Goal: Ask a question: Seek information or help from site administrators or community

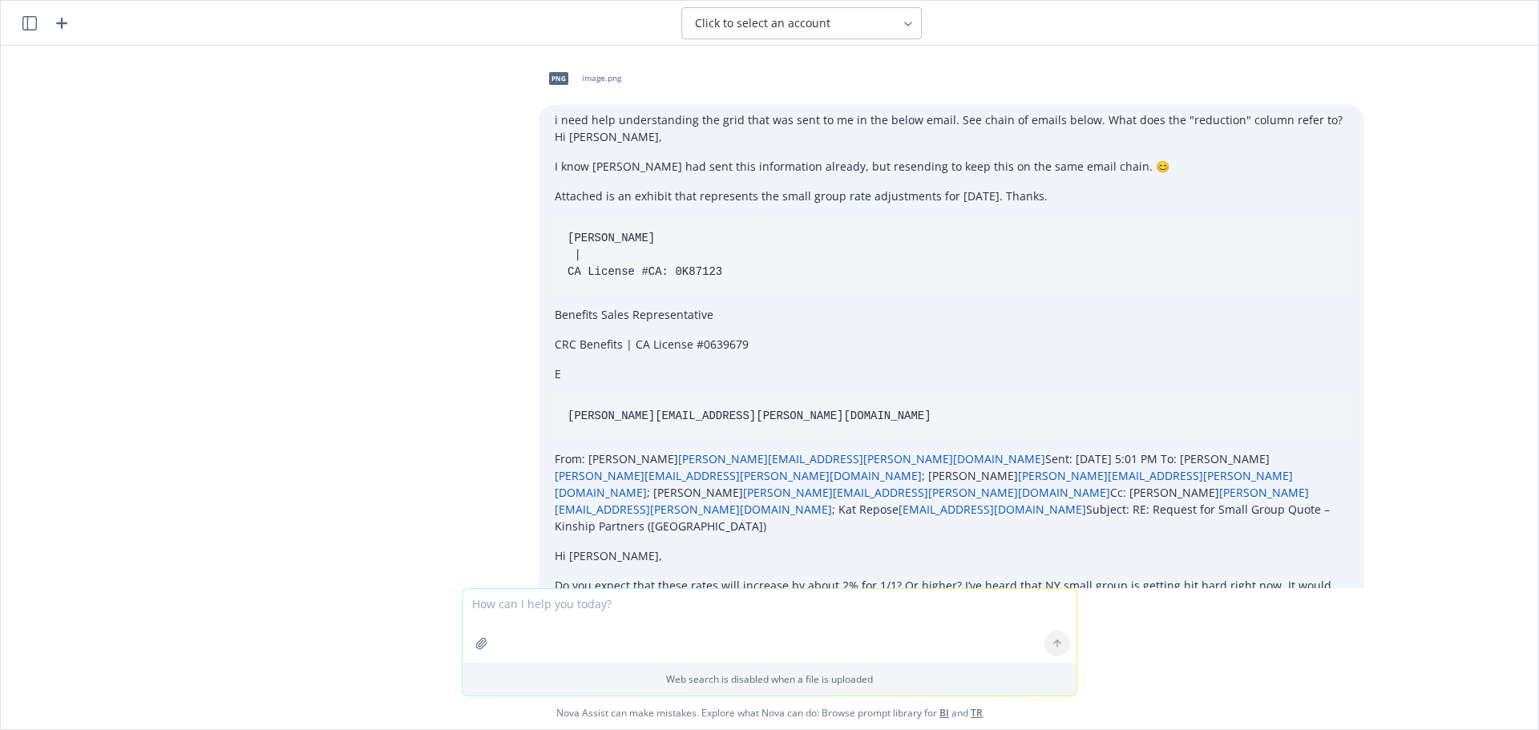
scroll to position [4857, 0]
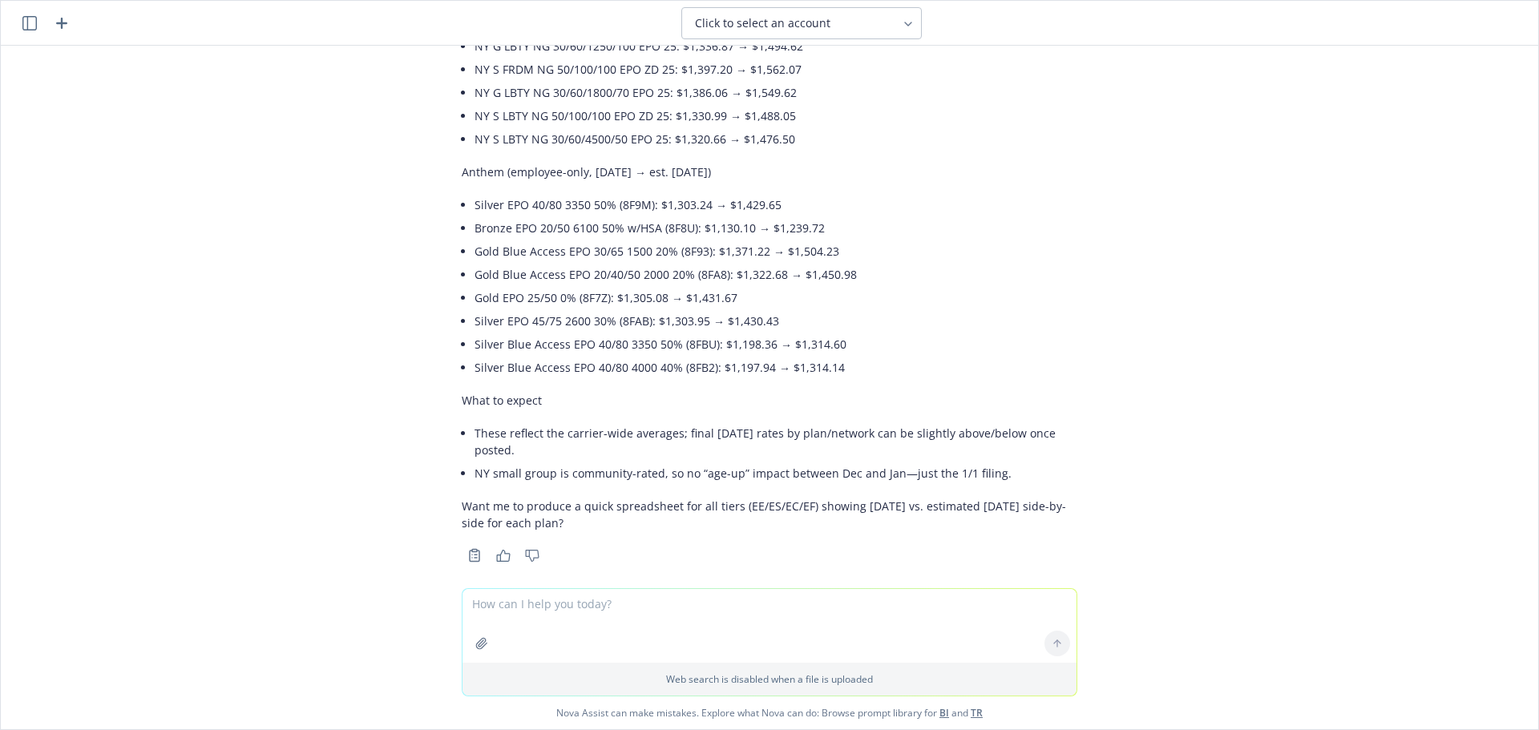
click at [26, 27] on icon "button" at bounding box center [29, 23] width 14 height 14
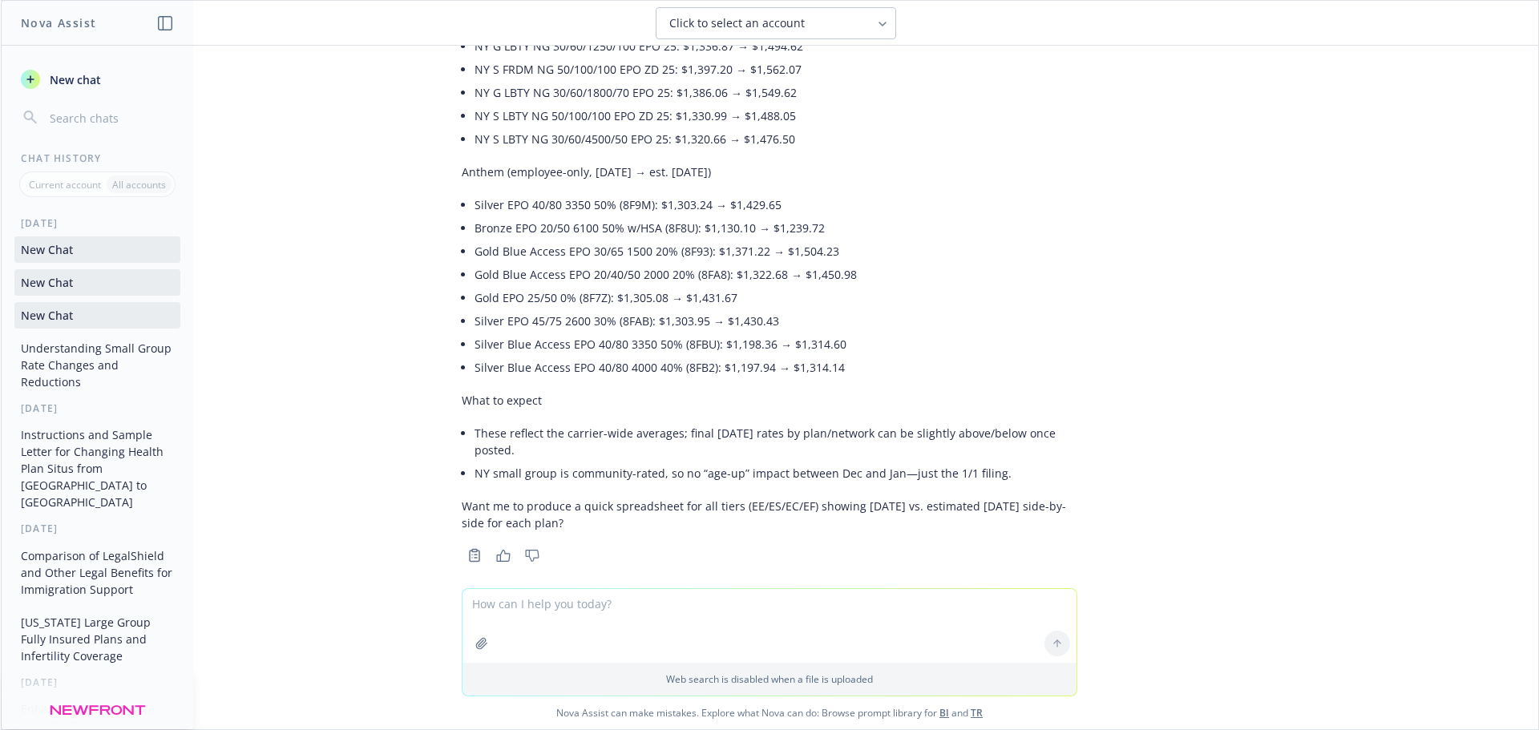
click at [80, 86] on span "New chat" at bounding box center [73, 79] width 55 height 17
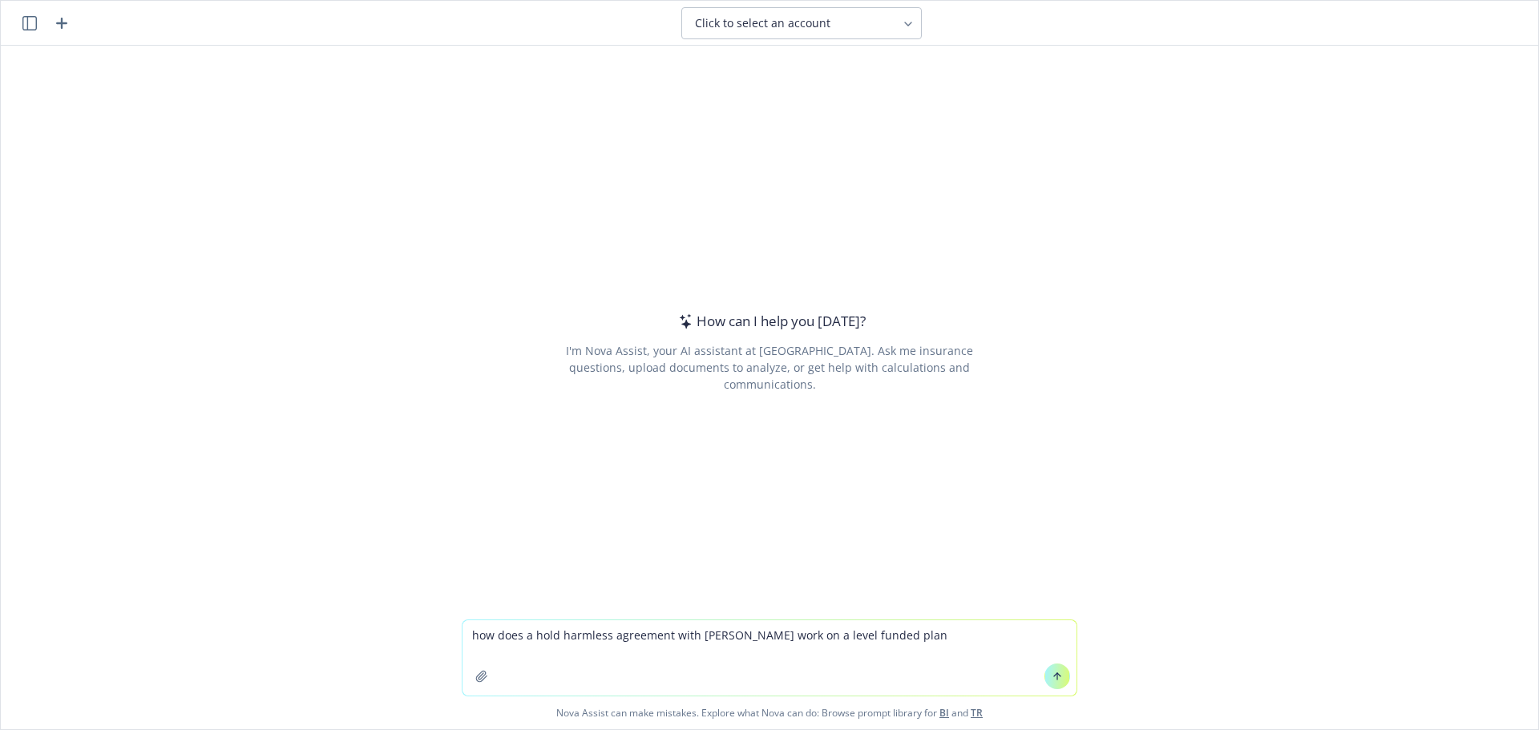
type textarea "how does a hold harmless agreement with [PERSON_NAME] work on a level funded pl…"
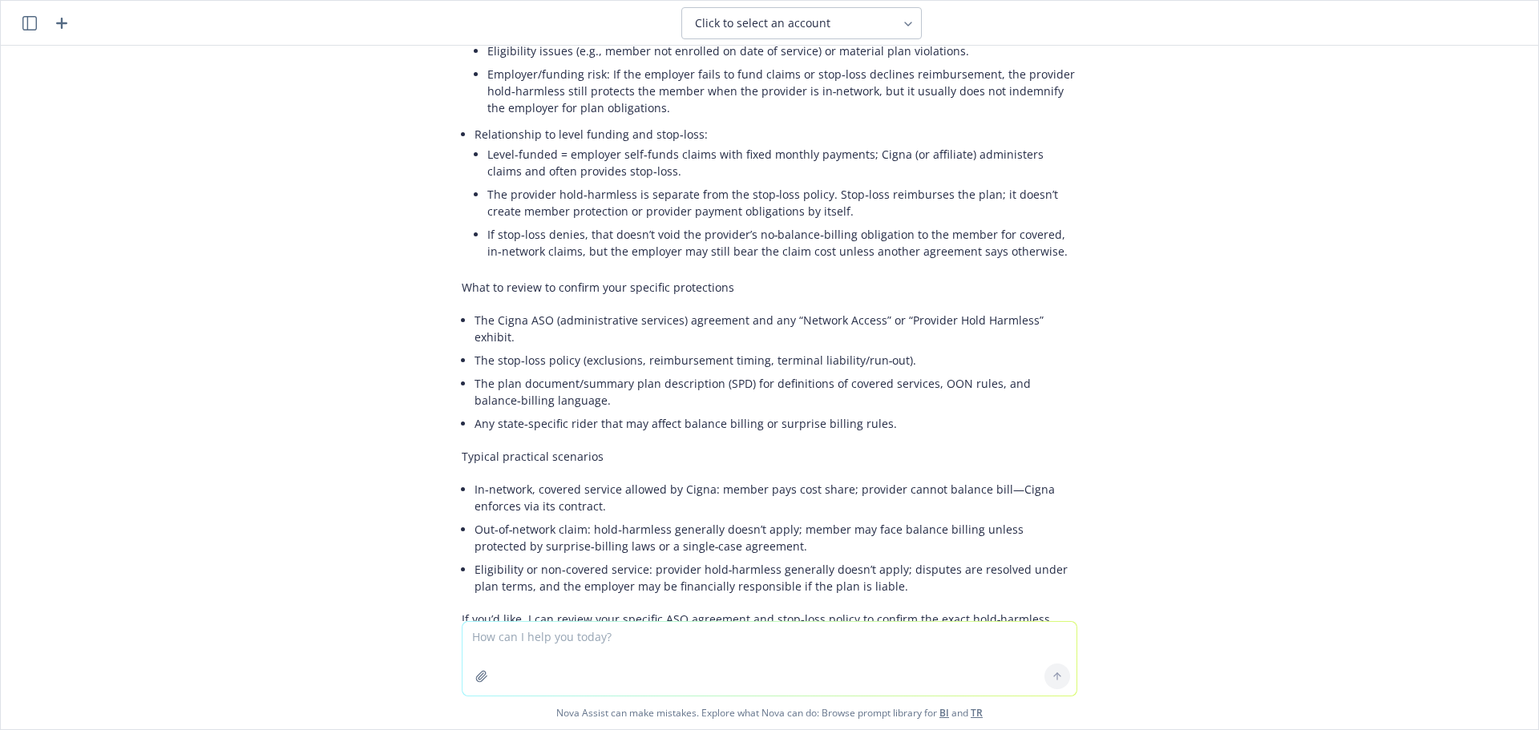
scroll to position [608, 0]
